Goal: Information Seeking & Learning: Find specific fact

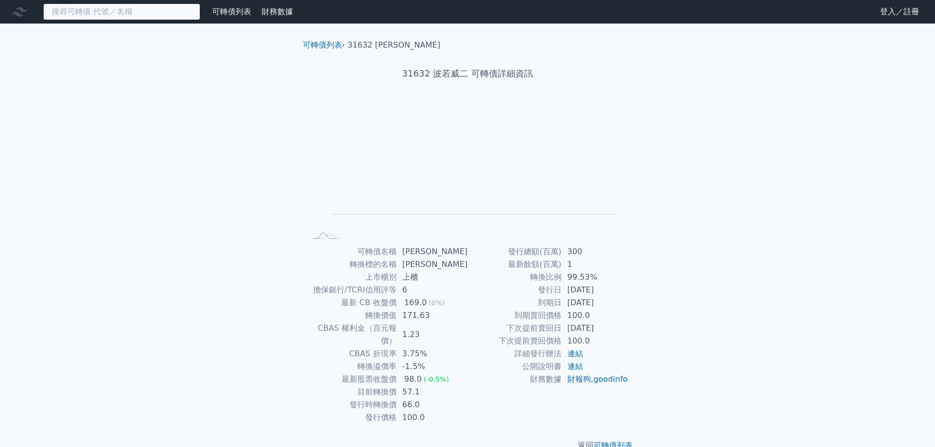
click at [167, 13] on input at bounding box center [121, 11] width 157 height 17
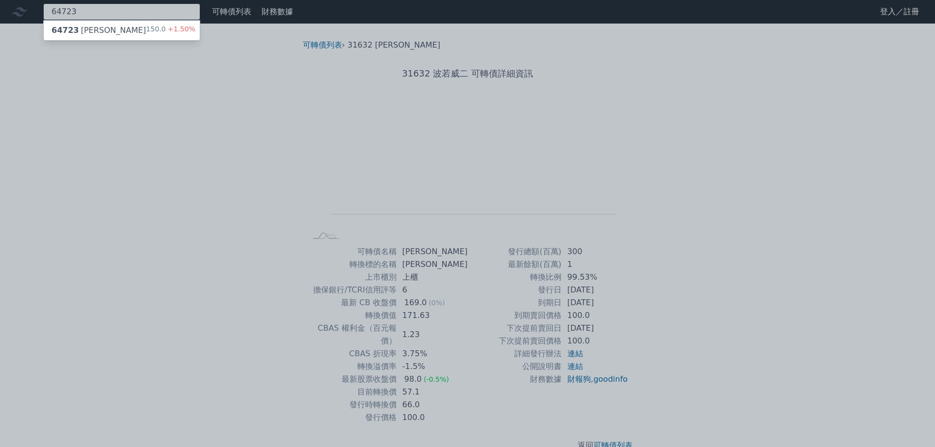
type input "64723"
click at [120, 27] on div "64723 保瑞三 150.0 +1.50%" at bounding box center [122, 31] width 156 height 20
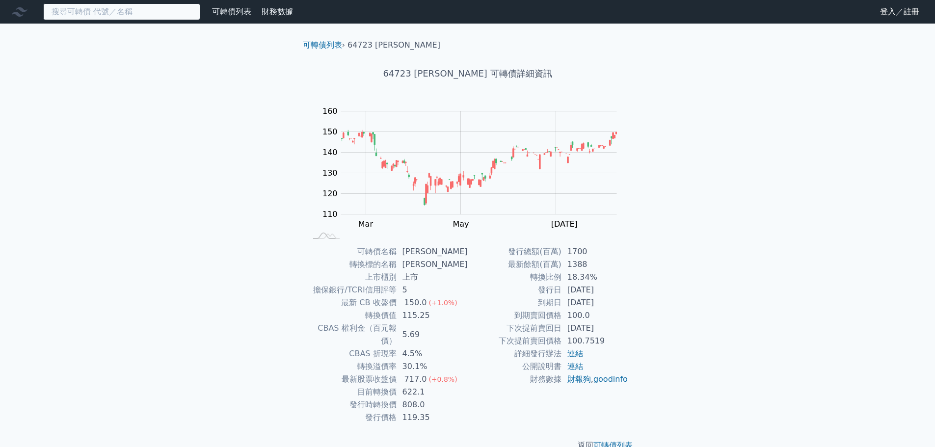
click at [99, 15] on input at bounding box center [121, 11] width 157 height 17
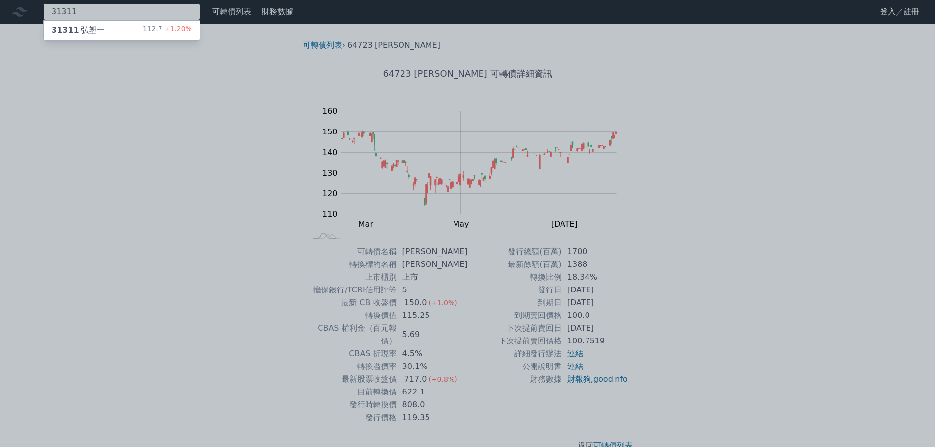
type input "31311"
click at [97, 30] on div "31311 弘塑一" at bounding box center [78, 31] width 53 height 12
